Goal: Find specific page/section: Find specific page/section

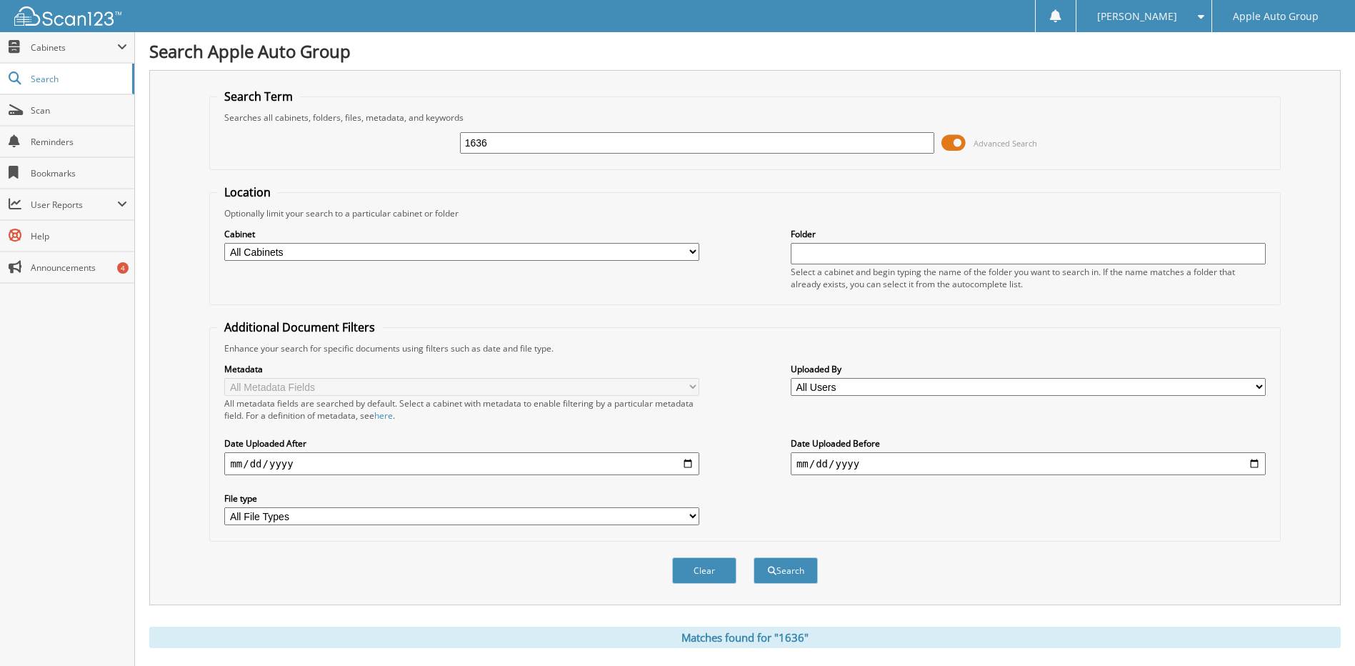
drag, startPoint x: 432, startPoint y: 134, endPoint x: 398, endPoint y: 134, distance: 33.6
click at [398, 134] on div "1636 Advanced Search" at bounding box center [744, 143] width 1055 height 39
type input "230292"
click at [754, 557] on button "Search" at bounding box center [786, 570] width 64 height 26
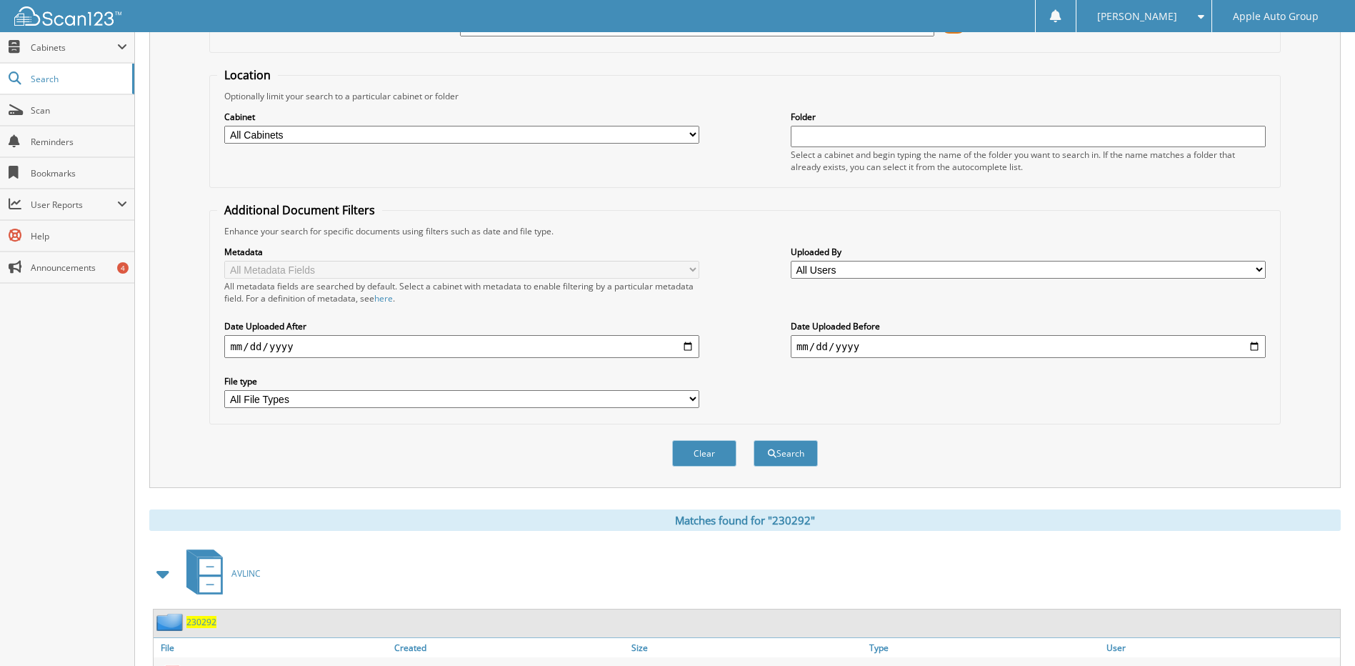
scroll to position [189, 0]
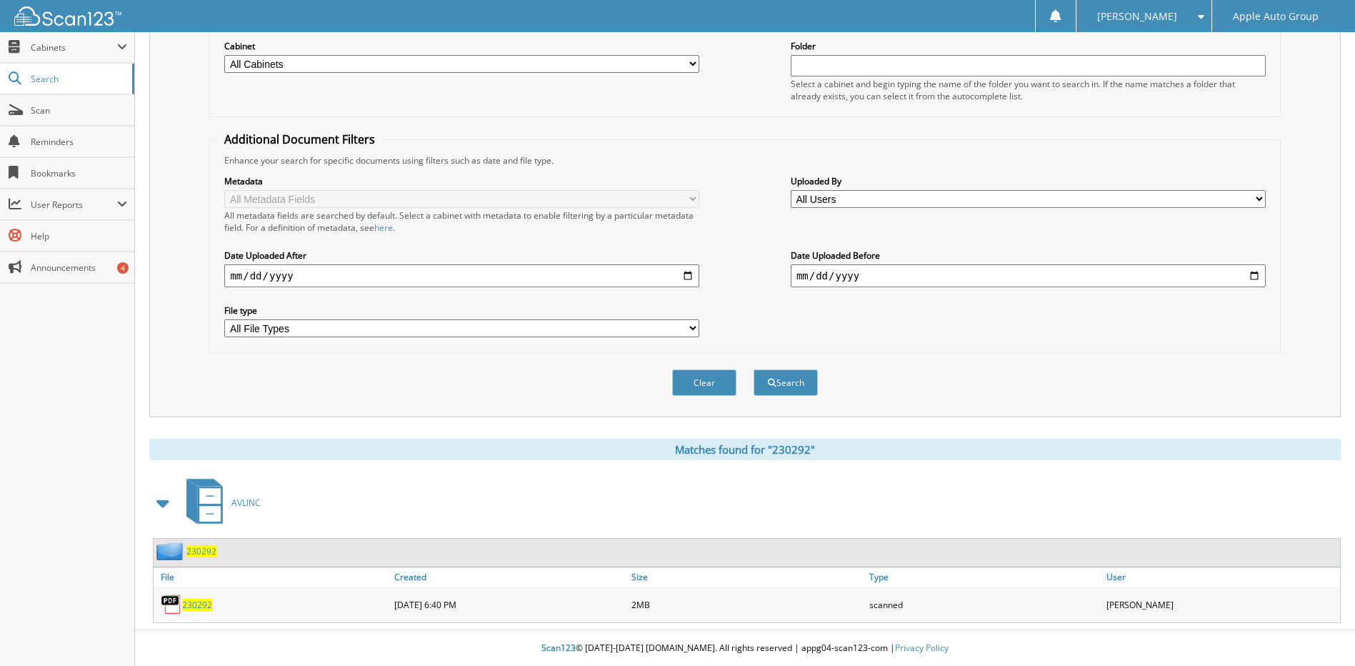
click at [197, 606] on span "230292" at bounding box center [197, 605] width 30 height 12
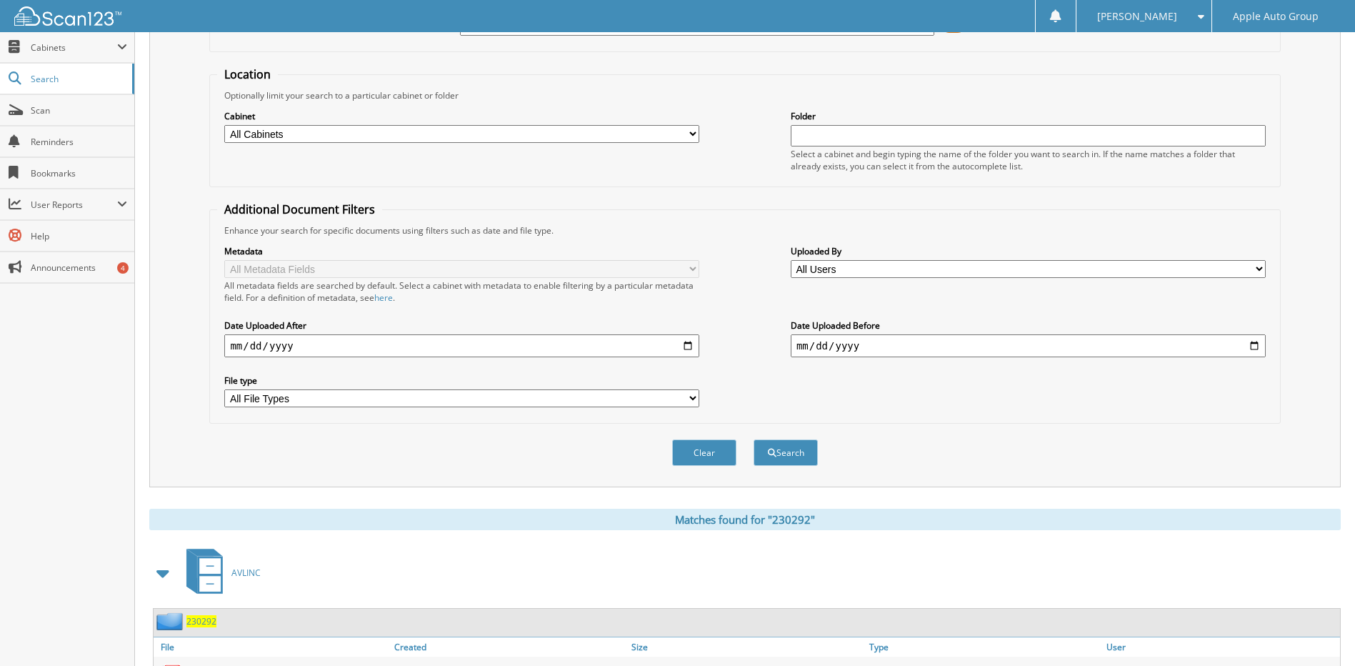
scroll to position [0, 0]
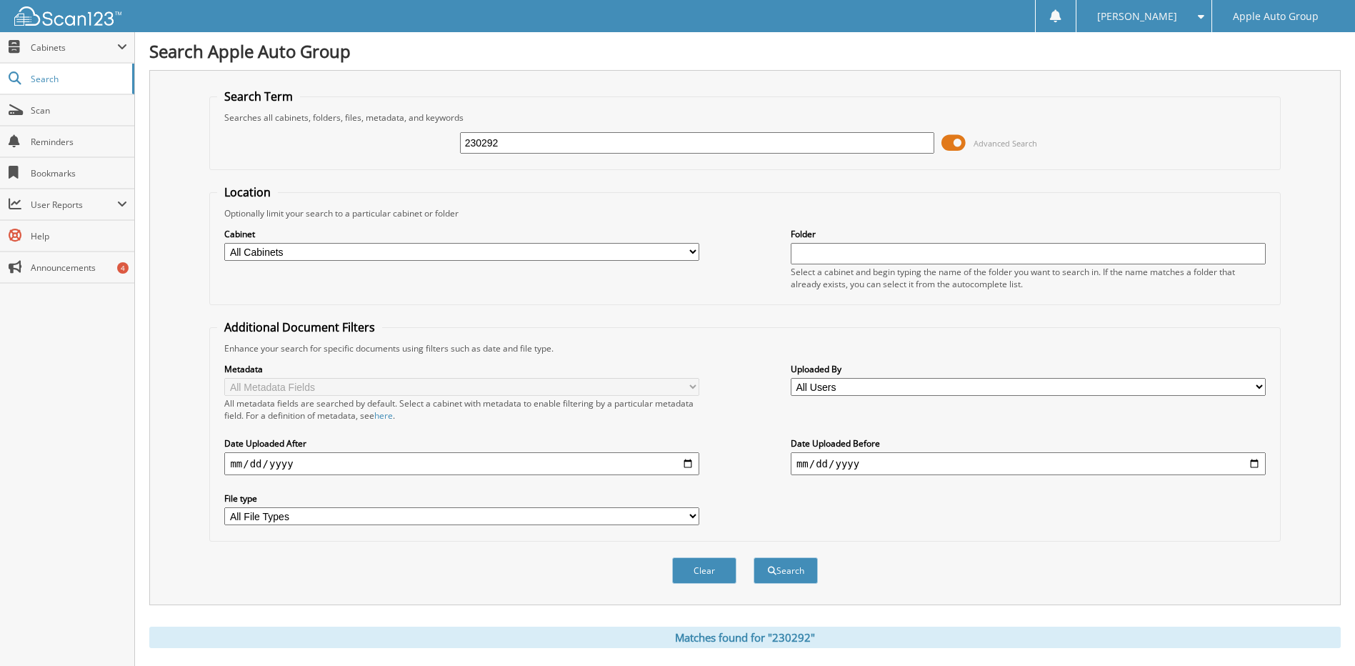
click at [488, 141] on input "230292" at bounding box center [697, 142] width 475 height 21
type input "230092"
click at [810, 569] on button "Search" at bounding box center [786, 570] width 64 height 26
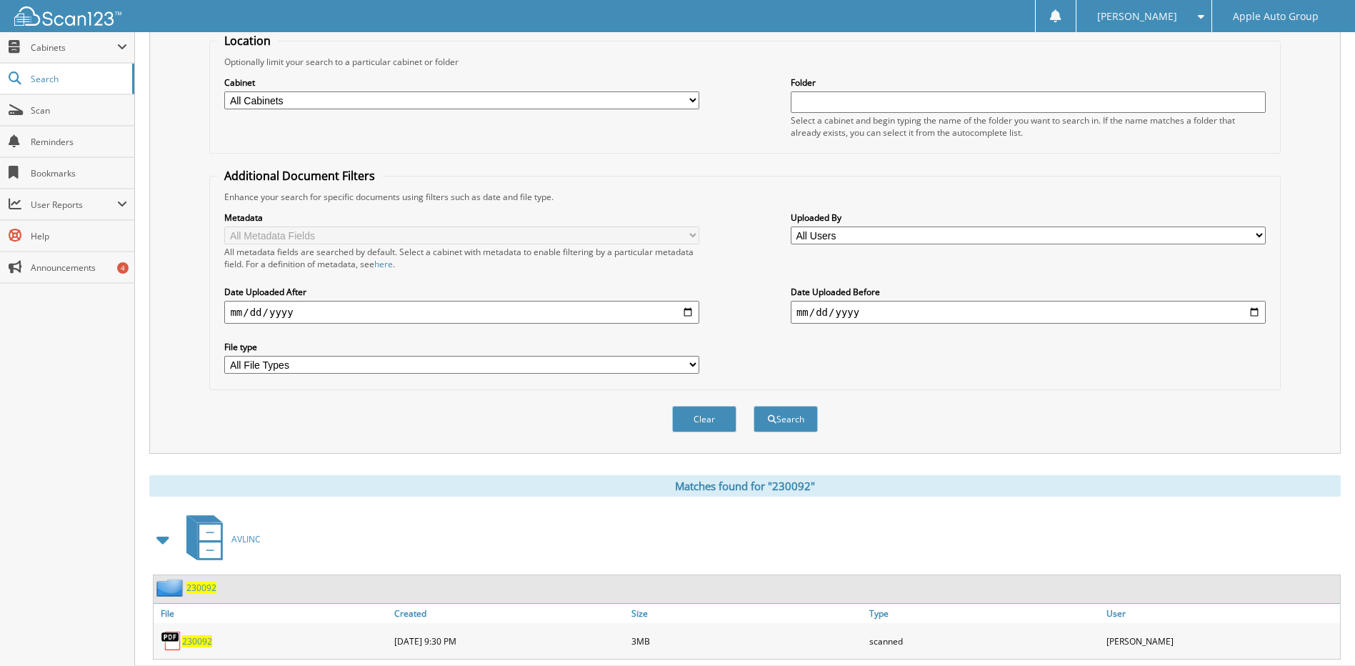
scroll to position [189, 0]
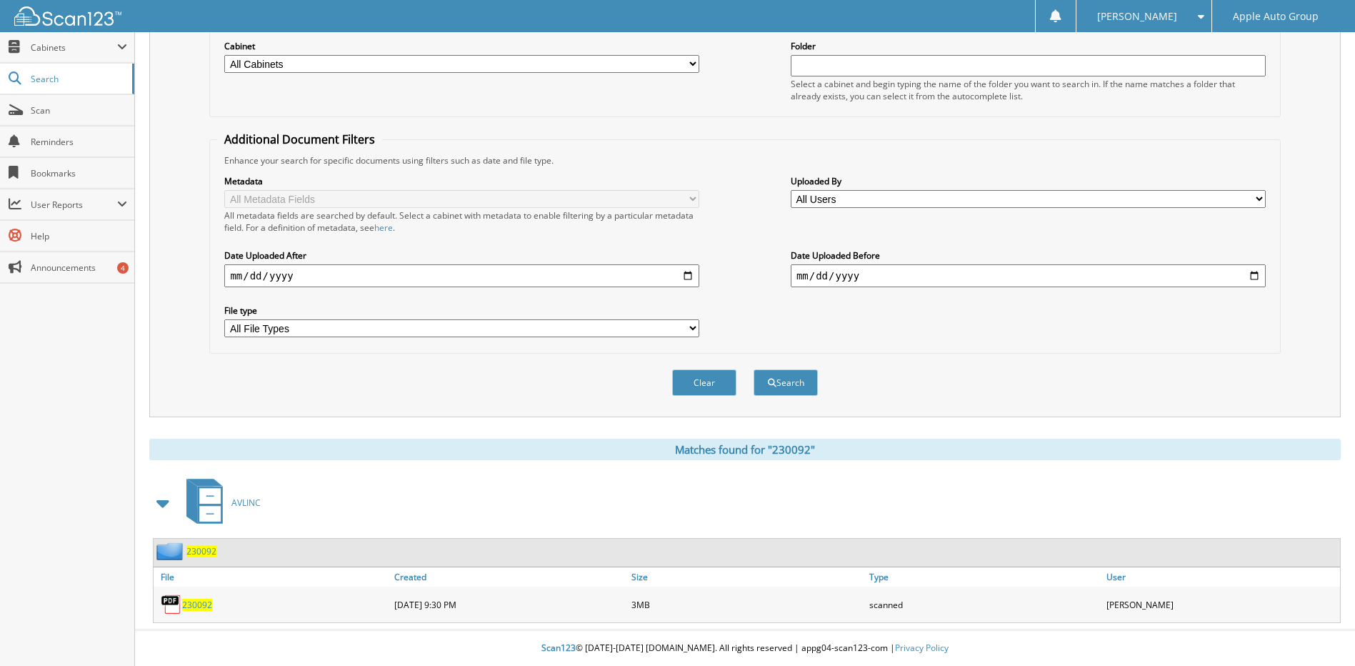
click at [203, 609] on span "230092" at bounding box center [197, 605] width 30 height 12
